Goal: Information Seeking & Learning: Learn about a topic

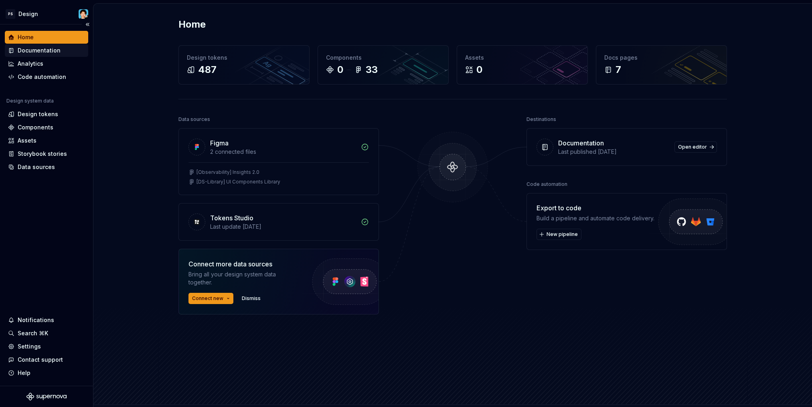
click at [46, 51] on div "Documentation" at bounding box center [39, 51] width 43 height 8
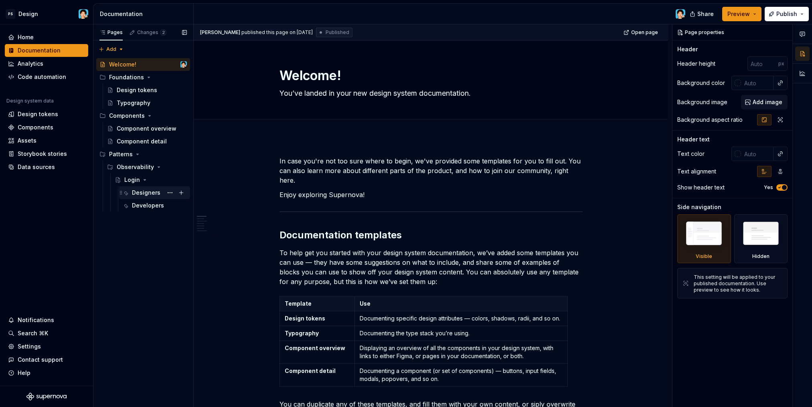
click at [150, 196] on div "Designers" at bounding box center [146, 193] width 28 height 8
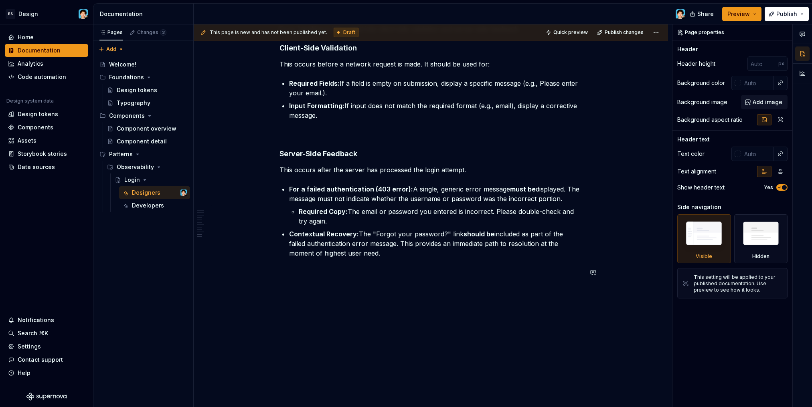
scroll to position [1836, 0]
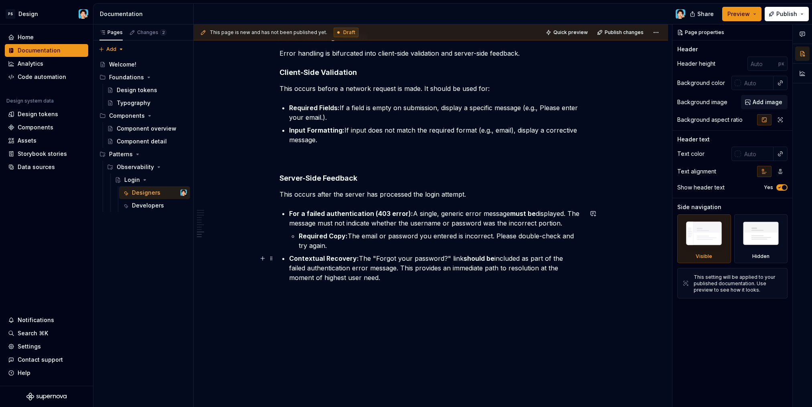
click at [359, 278] on p "Contextual Recovery: The "Forgot your password?" link should be included as par…" at bounding box center [435, 268] width 293 height 29
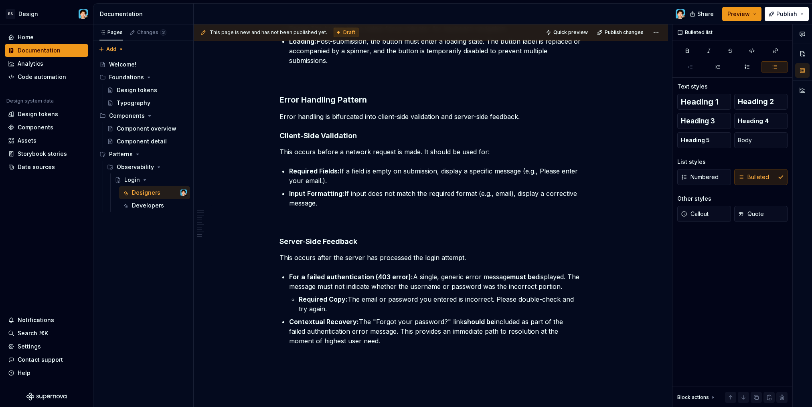
scroll to position [1862, 0]
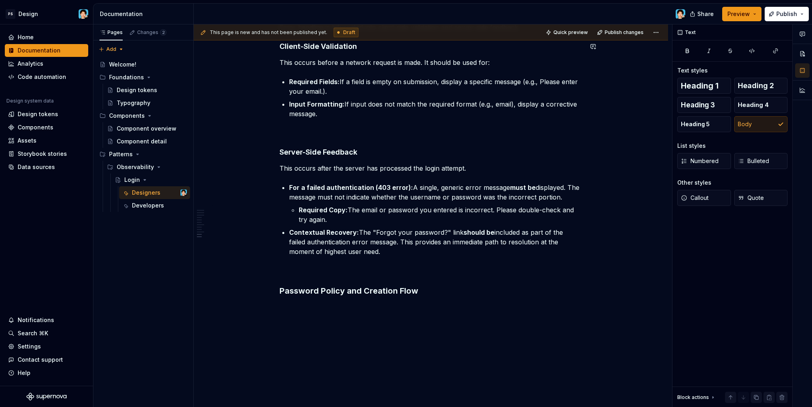
type textarea "*"
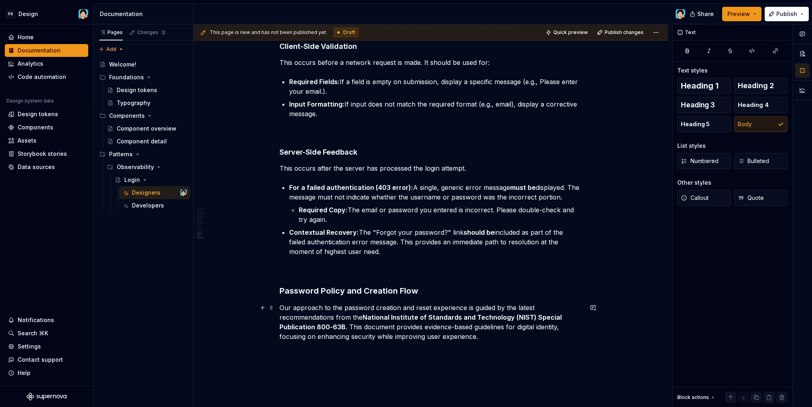
scroll to position [1911, 0]
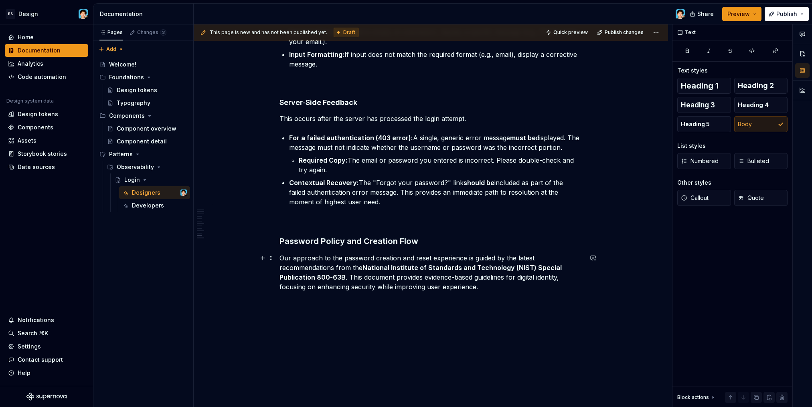
drag, startPoint x: 342, startPoint y: 277, endPoint x: 364, endPoint y: 267, distance: 24.6
click at [364, 267] on strong "National Institute of Standards and Technology (NIST) Special Publication 800-6…" at bounding box center [421, 273] width 284 height 18
click at [363, 268] on strong "National Institute of Standards and Technology (NIST) Special Publication 800-6…" at bounding box center [421, 273] width 284 height 18
drag, startPoint x: 364, startPoint y: 268, endPoint x: 343, endPoint y: 278, distance: 23.1
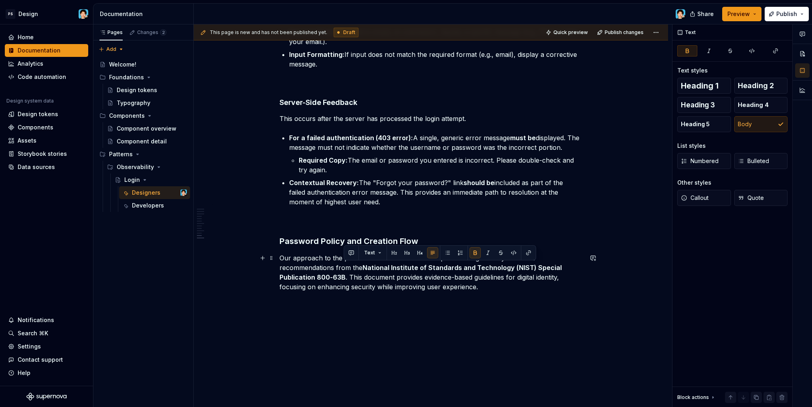
click at [343, 278] on strong "National Institute of Standards and Technology (NIST) Special Publication 800-6…" at bounding box center [421, 273] width 284 height 18
copy p "National Institute of Standards and Technology (NIST) Special Publication 800-6…"
click at [482, 286] on p "Our approach to the password creation and reset experience is guided by the lat…" at bounding box center [430, 272] width 303 height 38
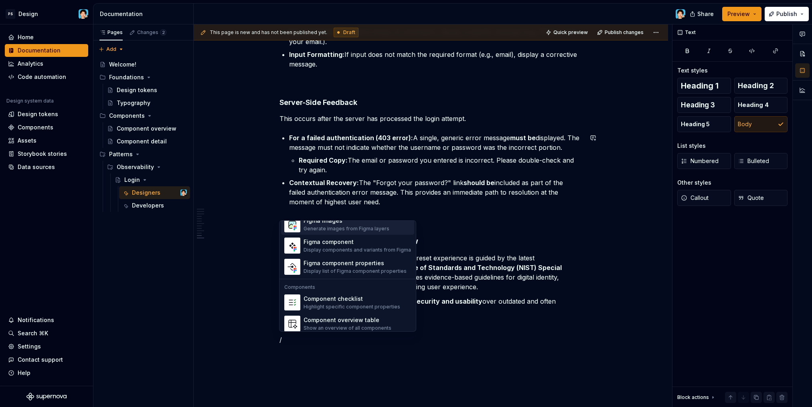
scroll to position [798, 0]
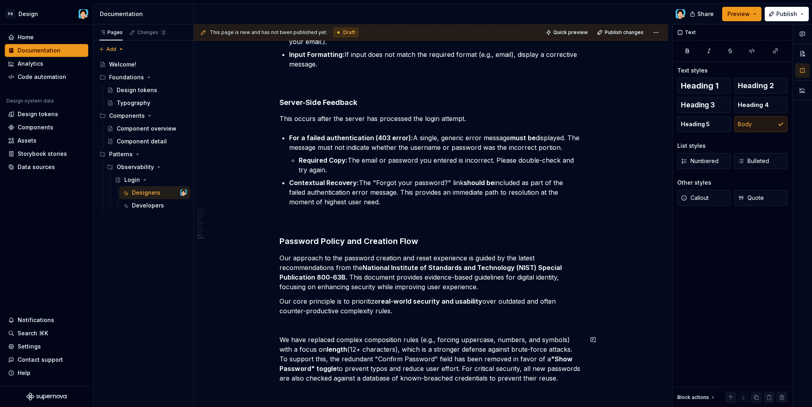
click at [322, 330] on p at bounding box center [430, 326] width 303 height 10
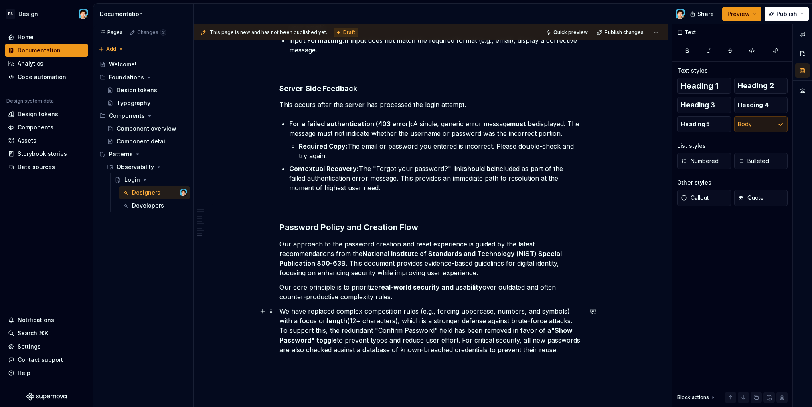
scroll to position [1964, 0]
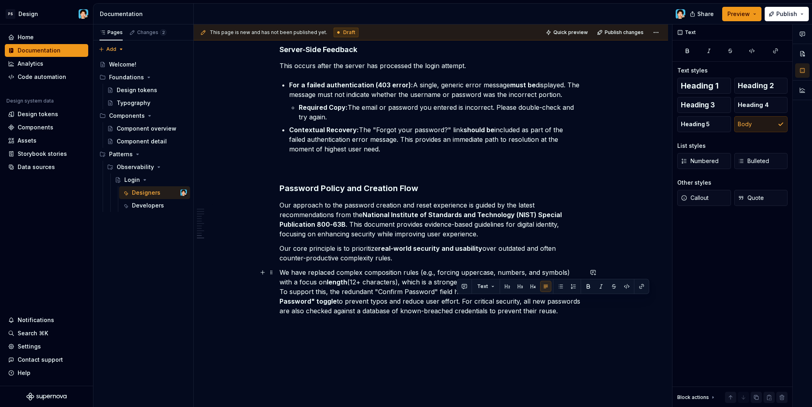
drag, startPoint x: 461, startPoint y: 301, endPoint x: 581, endPoint y: 312, distance: 120.8
click at [581, 312] on p "We have replaced complex composition rules (e.g., forcing uppercase, numbers, a…" at bounding box center [430, 292] width 303 height 48
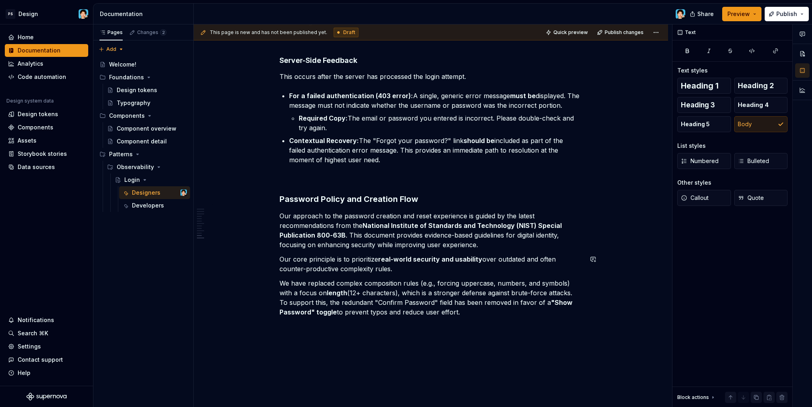
scroll to position [1995, 0]
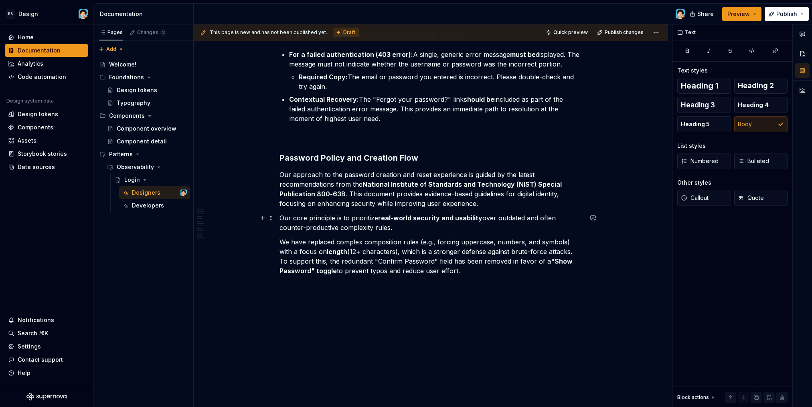
click at [378, 224] on p "Our core principle is to prioritize real-world security and usability over outd…" at bounding box center [430, 222] width 303 height 19
click at [485, 272] on p "We have replaced complex composition rules (e.g., forcing uppercase, numbers, a…" at bounding box center [430, 256] width 303 height 38
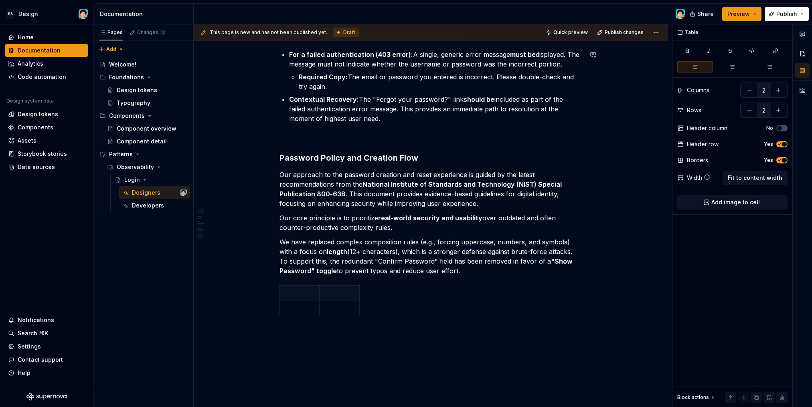
type textarea "*"
click at [358, 300] on icon "button" at bounding box center [359, 300] width 6 height 6
type input "3"
click at [301, 295] on p at bounding box center [300, 293] width 30 height 8
click at [296, 293] on p at bounding box center [300, 293] width 30 height 8
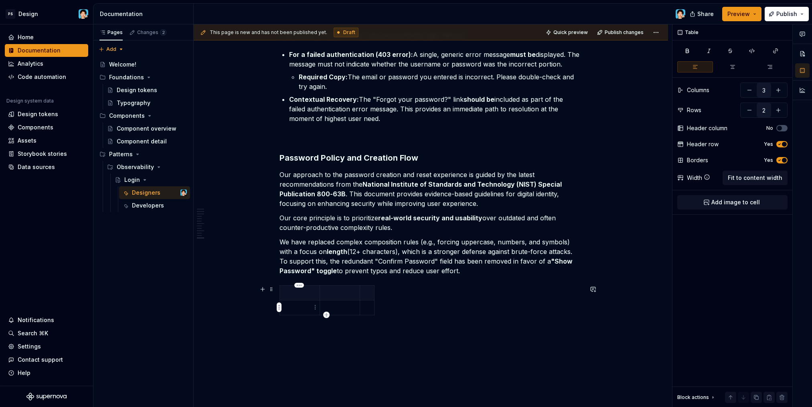
click at [301, 309] on p at bounding box center [300, 308] width 30 height 8
click at [295, 297] on p at bounding box center [300, 293] width 30 height 8
click at [376, 294] on html "PS Design Home Documentation Analytics Code automation Design system data Desig…" at bounding box center [406, 203] width 812 height 407
click at [378, 289] on html "PS Design Home Documentation Analytics Code automation Design system data Desig…" at bounding box center [406, 203] width 812 height 407
click at [279, 292] on html "PS Design Home Documentation Analytics Code automation Design system data Desig…" at bounding box center [406, 203] width 812 height 407
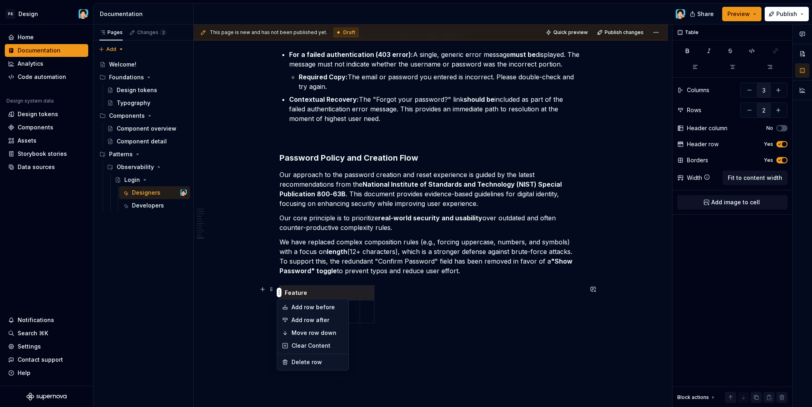
click at [277, 292] on html "PS Design Home Documentation Analytics Code automation Design system data Desig…" at bounding box center [406, 203] width 812 height 407
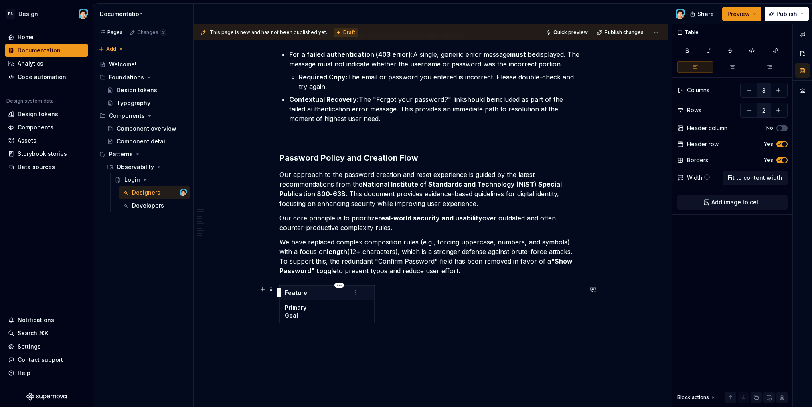
click at [344, 295] on p at bounding box center [340, 293] width 30 height 8
drag, startPoint x: 373, startPoint y: 295, endPoint x: 446, endPoint y: 301, distance: 73.6
drag, startPoint x: 359, startPoint y: 294, endPoint x: 390, endPoint y: 295, distance: 30.5
click at [390, 295] on th at bounding box center [426, 292] width 88 height 15
drag, startPoint x: 320, startPoint y: 295, endPoint x: 368, endPoint y: 296, distance: 48.9
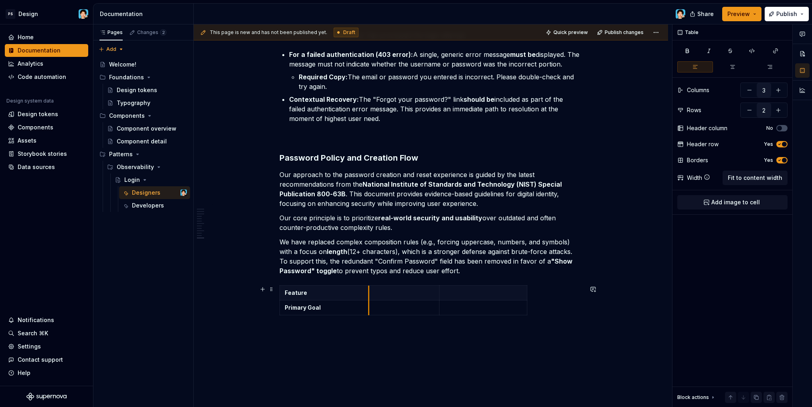
click at [369, 296] on th at bounding box center [404, 292] width 71 height 15
click at [481, 296] on p at bounding box center [483, 293] width 78 height 8
click at [389, 310] on p at bounding box center [404, 308] width 61 height 8
type textarea "*"
click at [473, 312] on td at bounding box center [483, 307] width 88 height 15
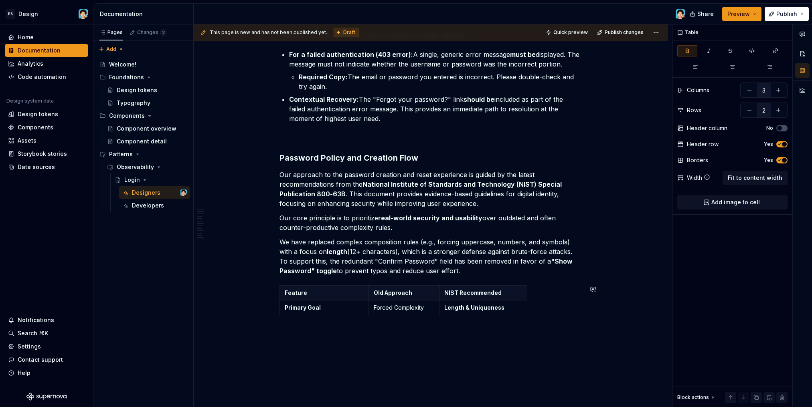
drag, startPoint x: 377, startPoint y: 341, endPoint x: 305, endPoint y: 320, distance: 74.2
click at [376, 340] on div "This page is new and has not been published yet. Draft Quick preview Publish ch…" at bounding box center [433, 215] width 478 height 383
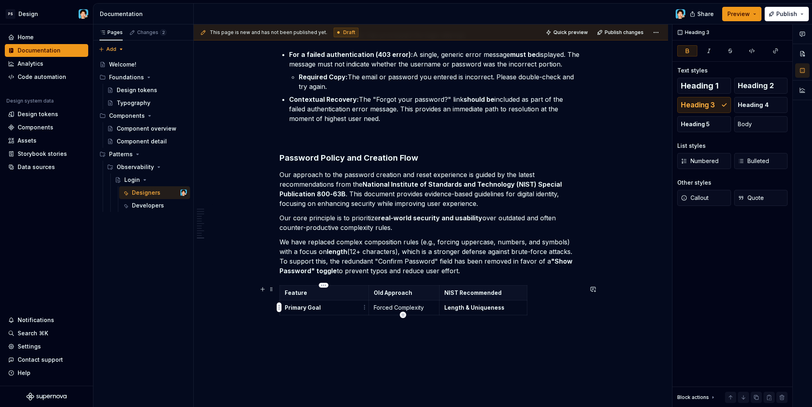
click at [309, 307] on strong "Primary Goal" at bounding box center [303, 307] width 36 height 7
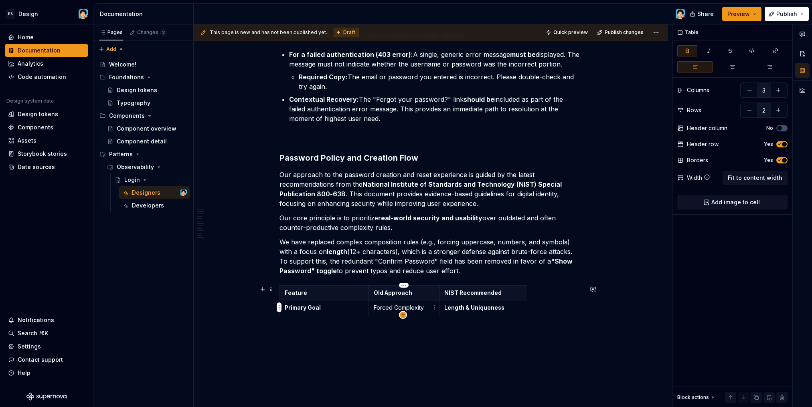
click at [403, 314] on icon "button" at bounding box center [403, 315] width 6 height 6
type input "3"
click at [340, 322] on p at bounding box center [324, 323] width 79 height 8
click at [322, 323] on p at bounding box center [324, 323] width 79 height 8
click at [382, 320] on p at bounding box center [404, 323] width 61 height 8
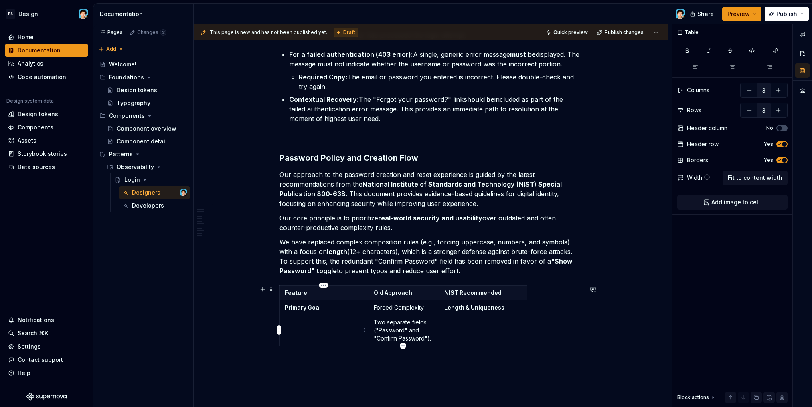
click at [334, 326] on p at bounding box center [324, 323] width 79 height 8
click at [415, 339] on p "Two separate fields ("Password" and "Confirm Password")." at bounding box center [404, 331] width 61 height 24
type textarea "*"
click at [484, 332] on td at bounding box center [483, 330] width 88 height 31
click at [405, 345] on icon "button" at bounding box center [403, 346] width 6 height 6
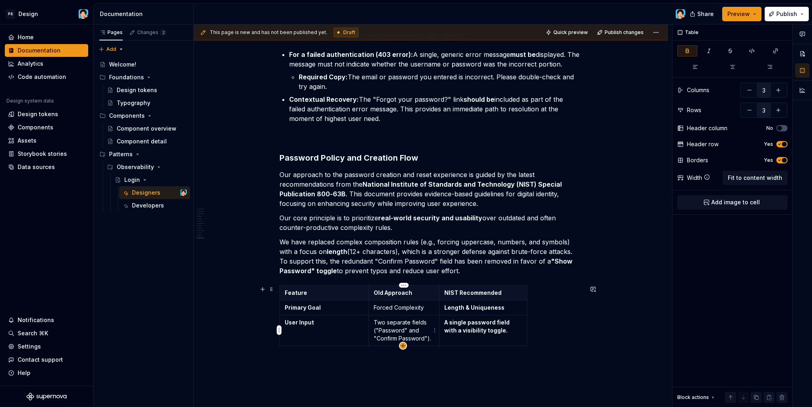
type input "4"
click at [350, 351] on p at bounding box center [324, 354] width 79 height 8
click at [387, 351] on p at bounding box center [404, 354] width 61 height 8
click at [466, 353] on p at bounding box center [483, 354] width 78 height 8
type textarea "*"
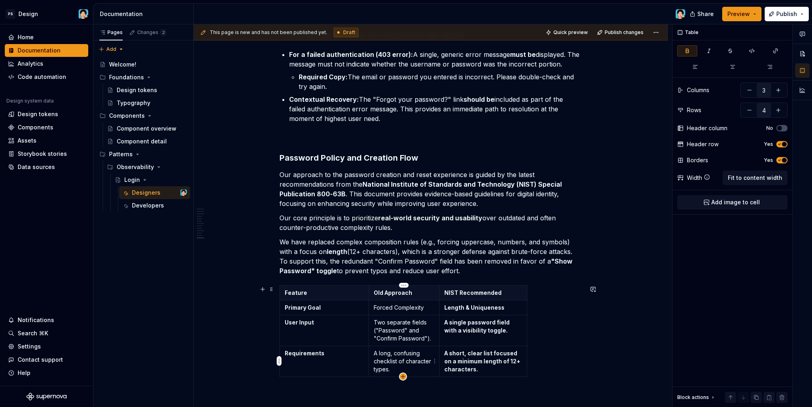
click at [402, 376] on icon "button" at bounding box center [403, 377] width 6 height 6
type input "5"
click at [328, 386] on p at bounding box center [324, 384] width 79 height 8
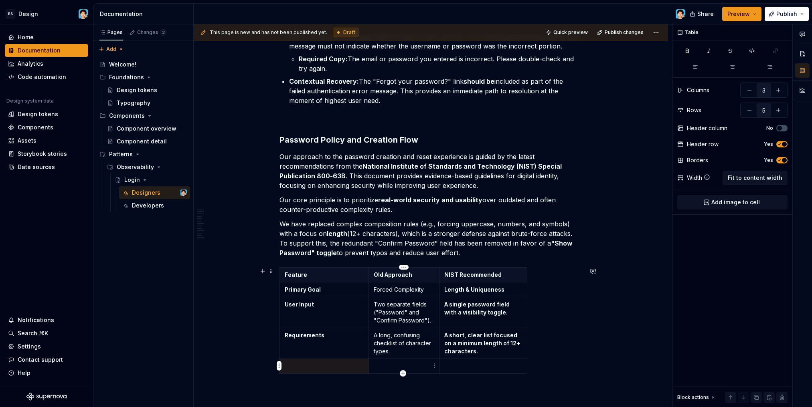
click at [388, 372] on td at bounding box center [404, 366] width 71 height 15
click at [326, 370] on p at bounding box center [324, 366] width 79 height 8
click at [461, 371] on td at bounding box center [483, 370] width 88 height 23
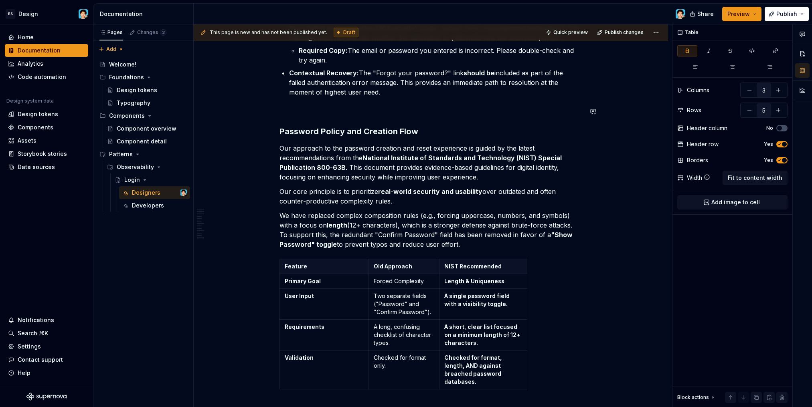
scroll to position [2044, 0]
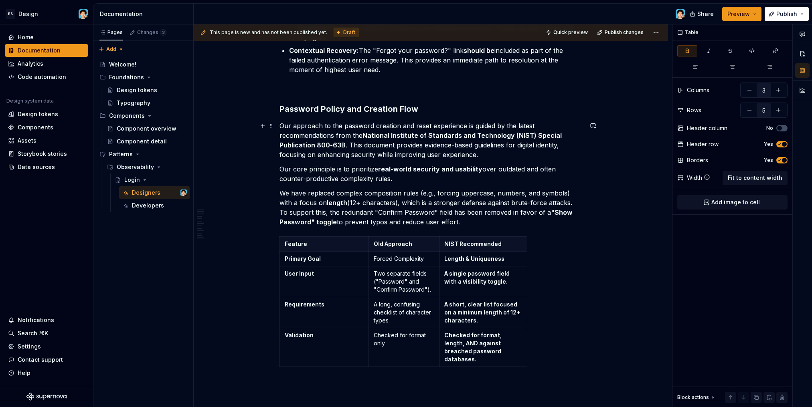
click at [408, 132] on strong "National Institute of Standards and Technology (NIST) Special Publication 800-6…" at bounding box center [421, 140] width 284 height 18
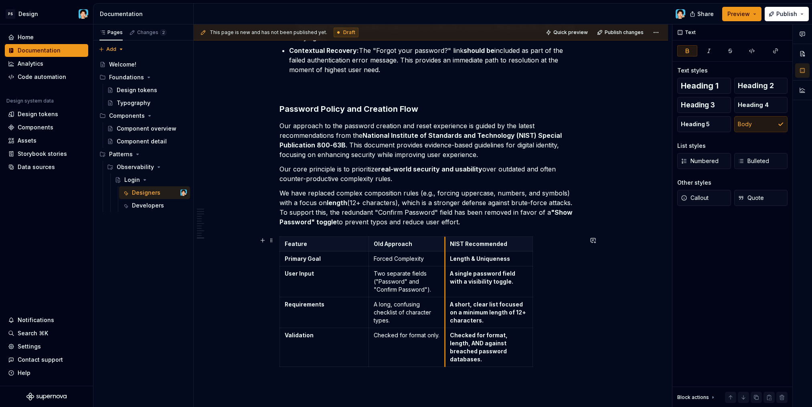
drag, startPoint x: 439, startPoint y: 245, endPoint x: 473, endPoint y: 248, distance: 35.0
click at [473, 248] on th "NIST Recommended" at bounding box center [489, 244] width 88 height 15
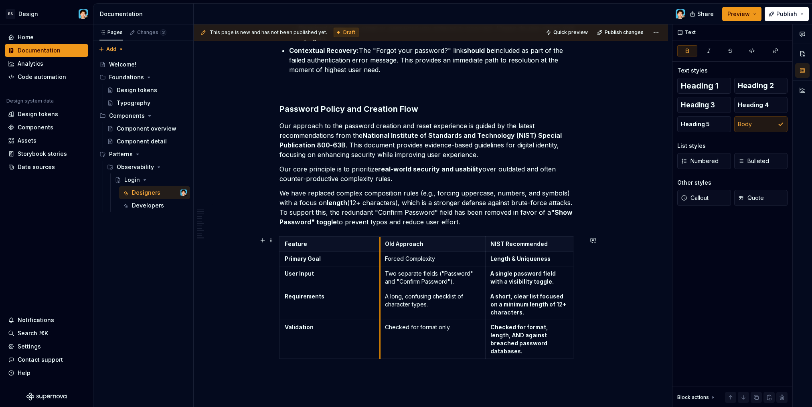
drag, startPoint x: 368, startPoint y: 245, endPoint x: 380, endPoint y: 245, distance: 11.6
click at [380, 245] on th "Old Approach" at bounding box center [432, 244] width 105 height 15
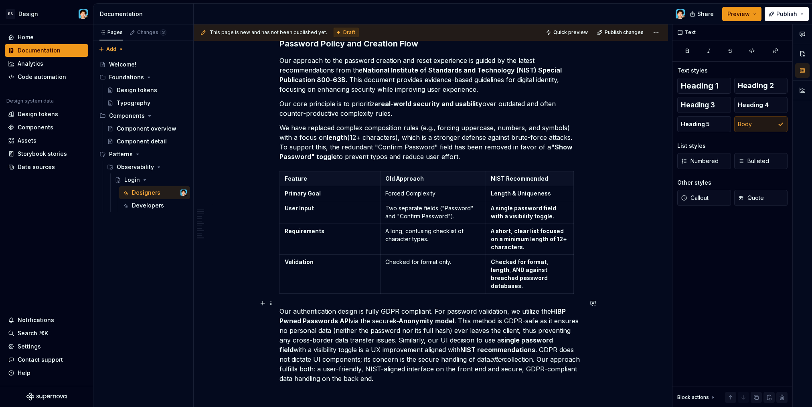
scroll to position [2122, 0]
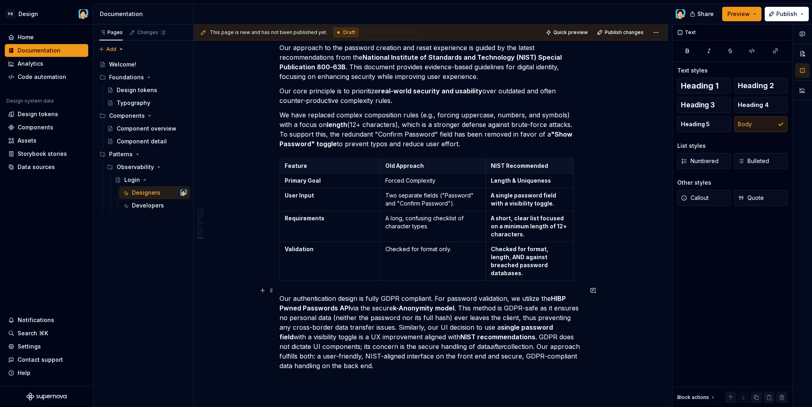
click at [349, 300] on p "Our authentication design is fully GDPR compliant. For password validation, we …" at bounding box center [430, 332] width 303 height 77
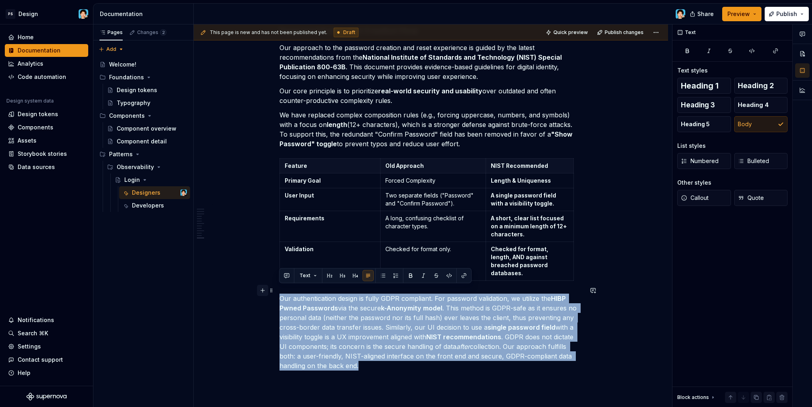
drag, startPoint x: 385, startPoint y: 356, endPoint x: 261, endPoint y: 287, distance: 142.9
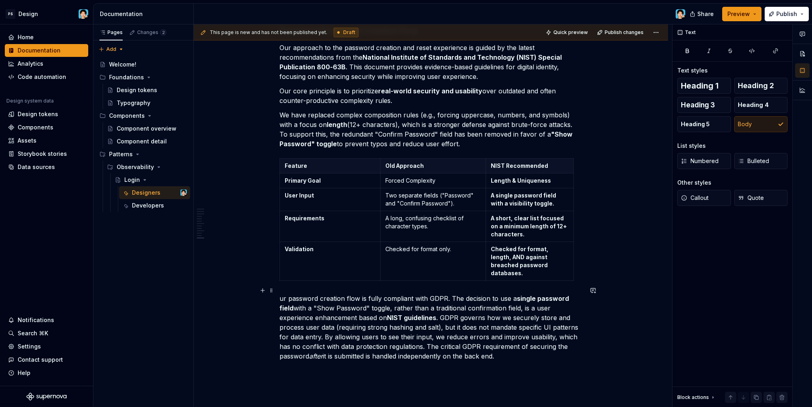
drag, startPoint x: 279, startPoint y: 290, endPoint x: 291, endPoint y: 295, distance: 12.4
click at [280, 294] on p "ur password creation flow is fully compliant with GDPR. The decision to use a s…" at bounding box center [430, 327] width 303 height 67
click at [398, 319] on p "Our password creation flow is fully compliant with GDPR. The decision to use a …" at bounding box center [430, 327] width 303 height 67
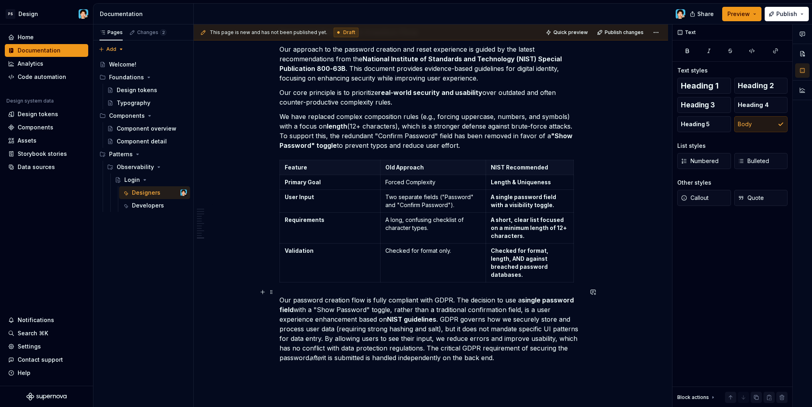
scroll to position [2128, 0]
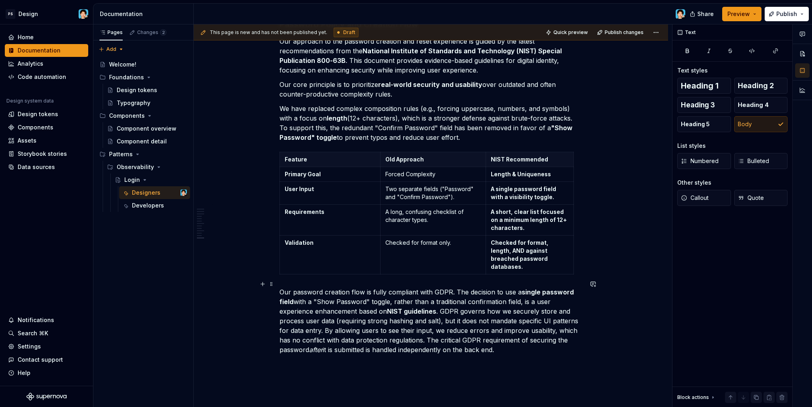
click at [441, 339] on p "Our password creation flow is fully compliant with GDPR. The decision to use a …" at bounding box center [430, 320] width 303 height 67
click at [513, 339] on p "Our password creation flow is fully compliant with GDPR. The decision to use a …" at bounding box center [430, 320] width 303 height 67
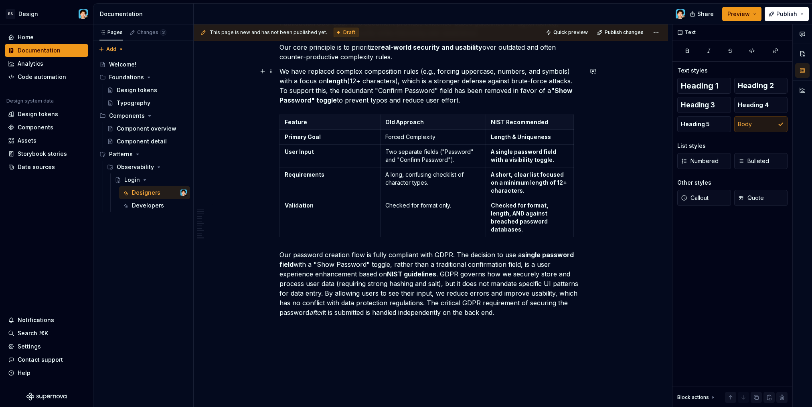
scroll to position [2199, 0]
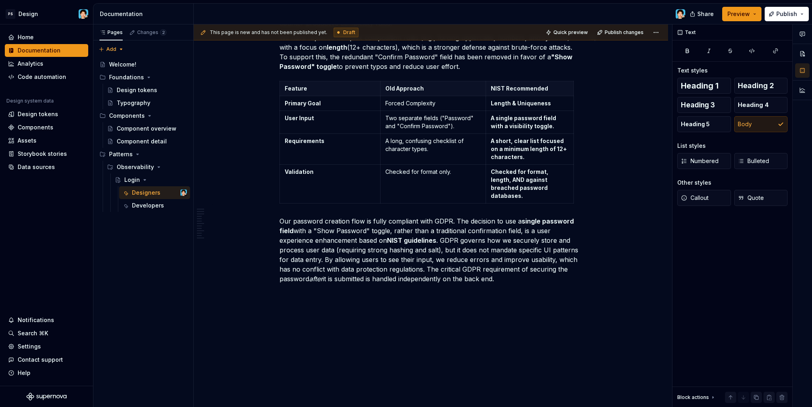
type textarea "*"
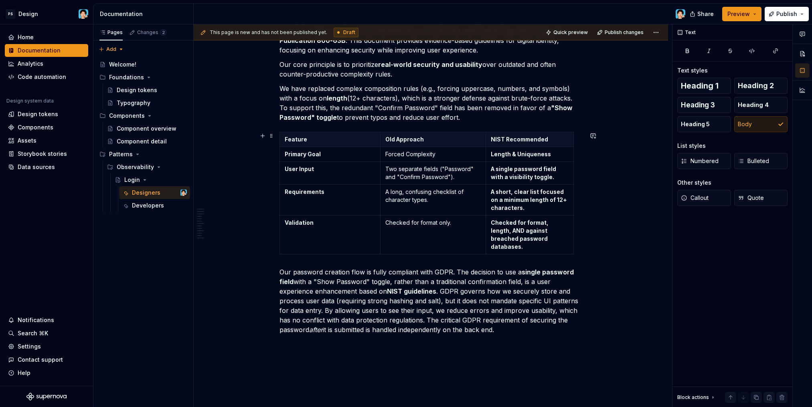
scroll to position [2089, 0]
